Goal: Information Seeking & Learning: Learn about a topic

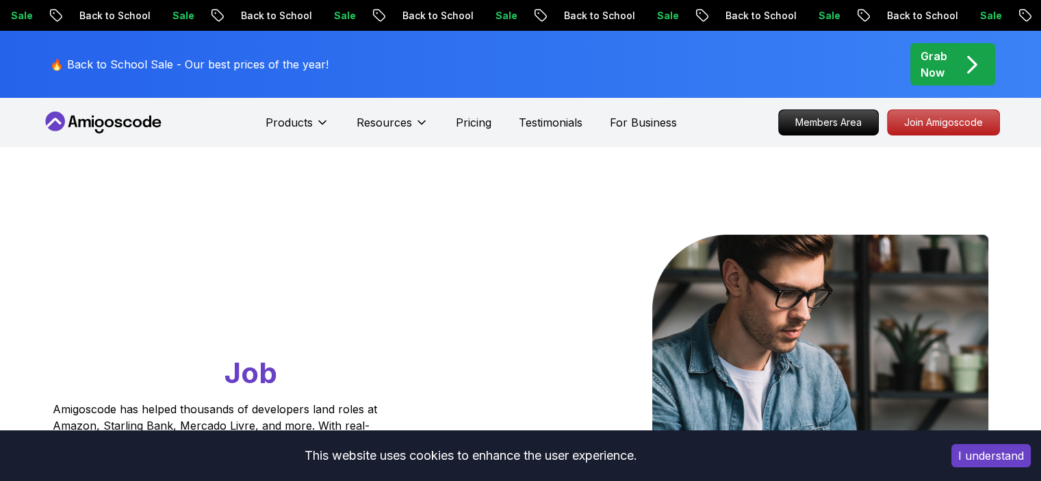
click at [129, 131] on icon at bounding box center [103, 123] width 123 height 22
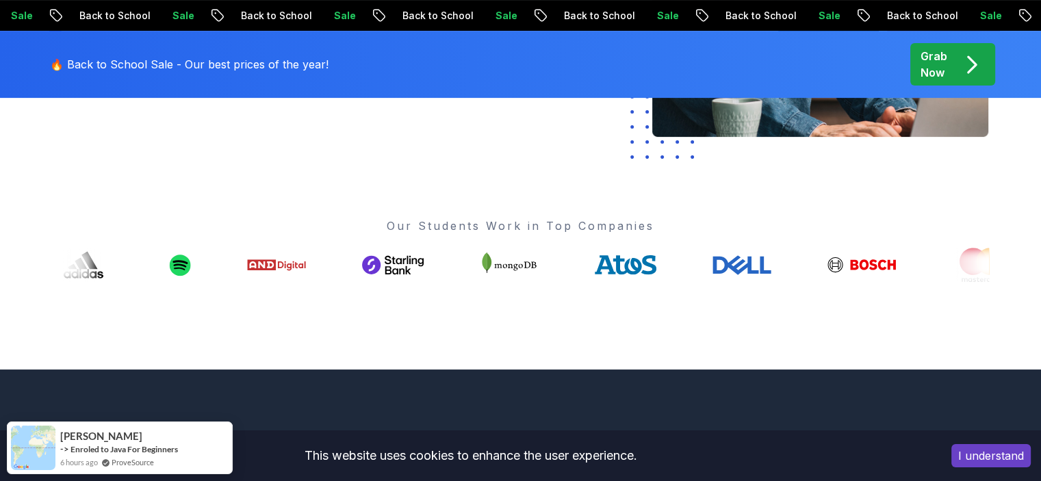
scroll to position [342, 0]
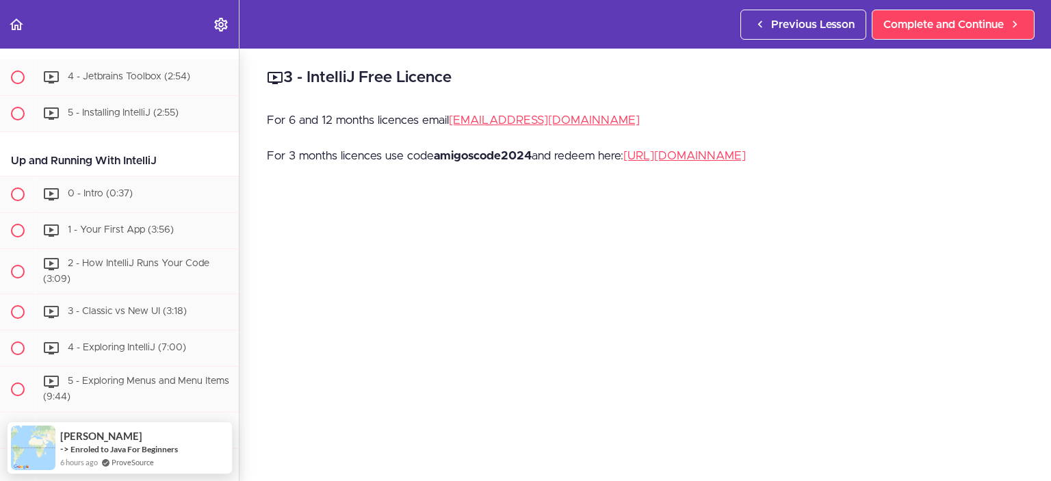
click at [524, 153] on strong "amigoscode2024" at bounding box center [483, 156] width 98 height 12
copy p "amigoscode2024"
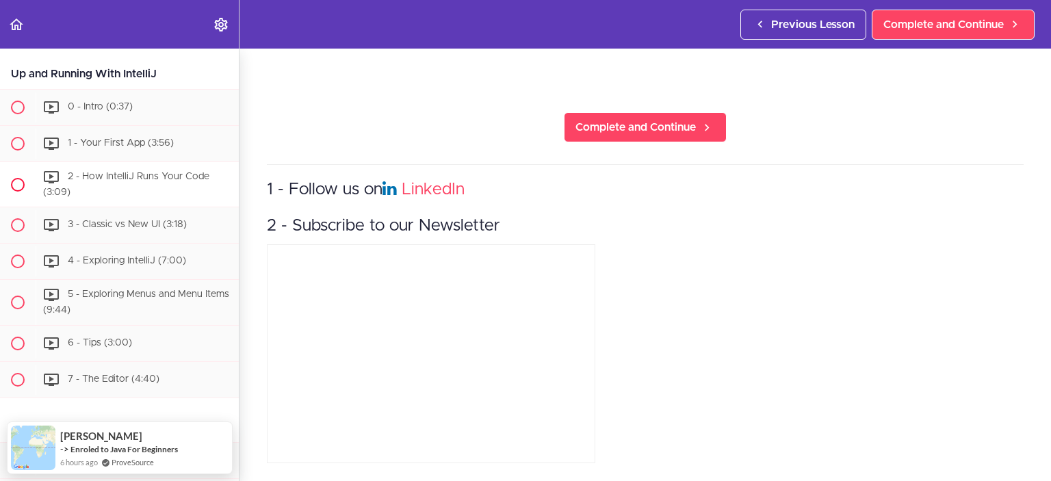
scroll to position [715, 0]
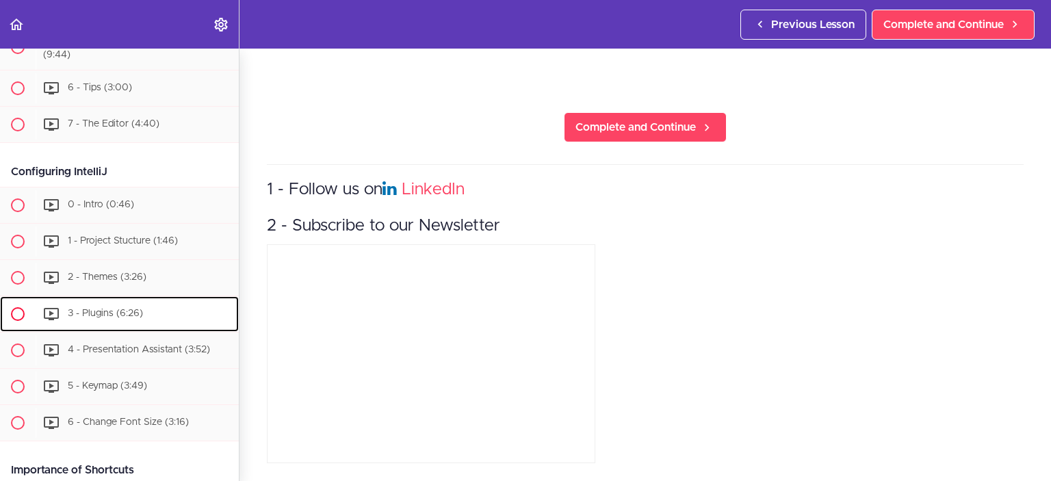
click at [125, 309] on span "3 - Plugins (6:26)" at bounding box center [105, 314] width 75 height 10
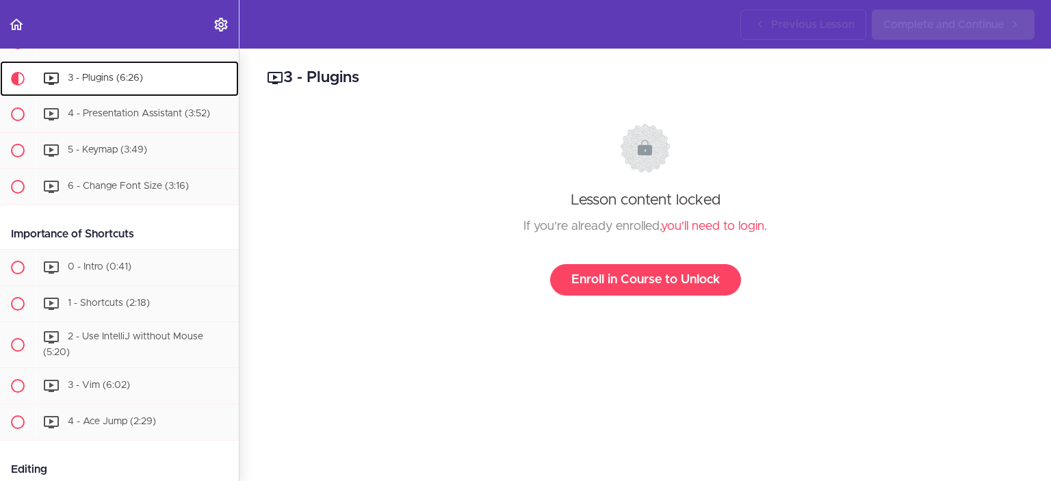
scroll to position [955, 0]
